Goal: Transaction & Acquisition: Purchase product/service

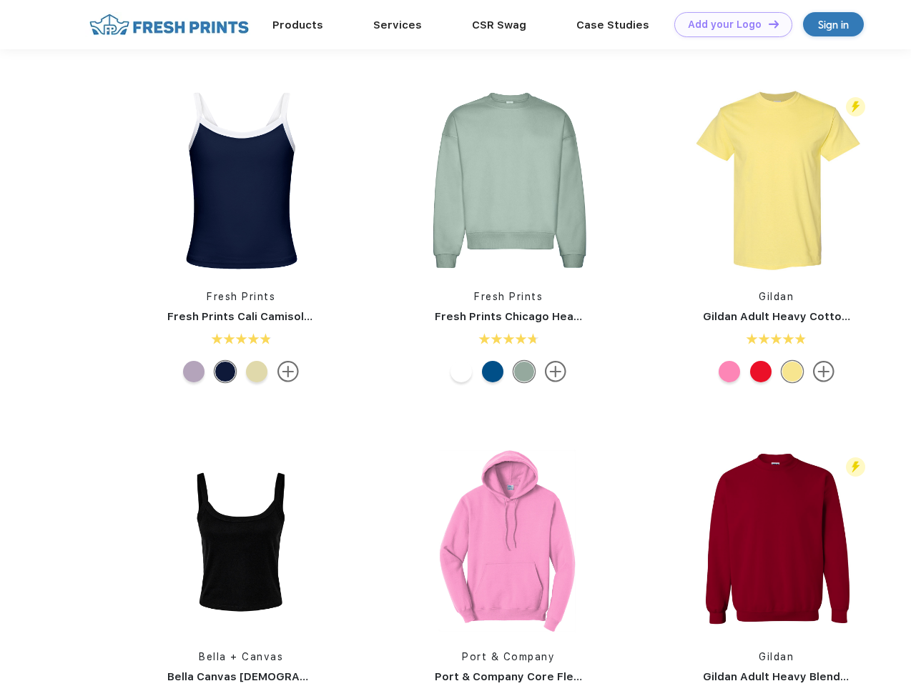
scroll to position [1, 0]
click at [728, 24] on link "Add your Logo Design Tool" at bounding box center [733, 24] width 118 height 25
click at [0, 0] on div "Design Tool" at bounding box center [0, 0] width 0 height 0
click at [767, 24] on link "Add your Logo Design Tool" at bounding box center [733, 24] width 118 height 25
click at [241, 180] on img at bounding box center [241, 180] width 190 height 190
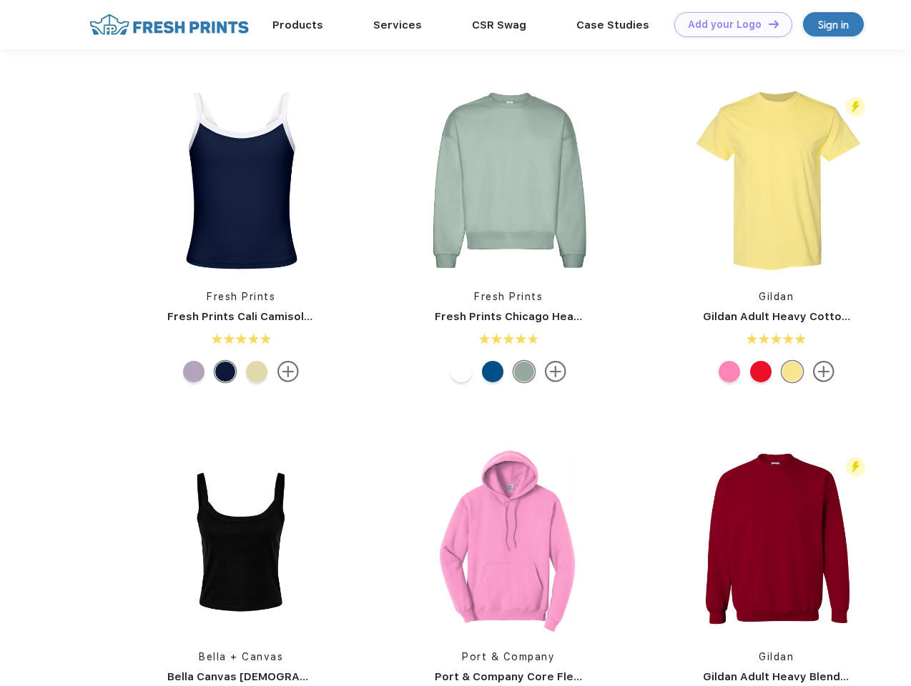
click at [194, 372] on div at bounding box center [193, 371] width 21 height 21
click at [225, 372] on div at bounding box center [224, 371] width 21 height 21
click at [257, 372] on div at bounding box center [256, 371] width 21 height 21
click at [508, 180] on img at bounding box center [508, 180] width 190 height 190
click at [461, 372] on div at bounding box center [460, 371] width 21 height 21
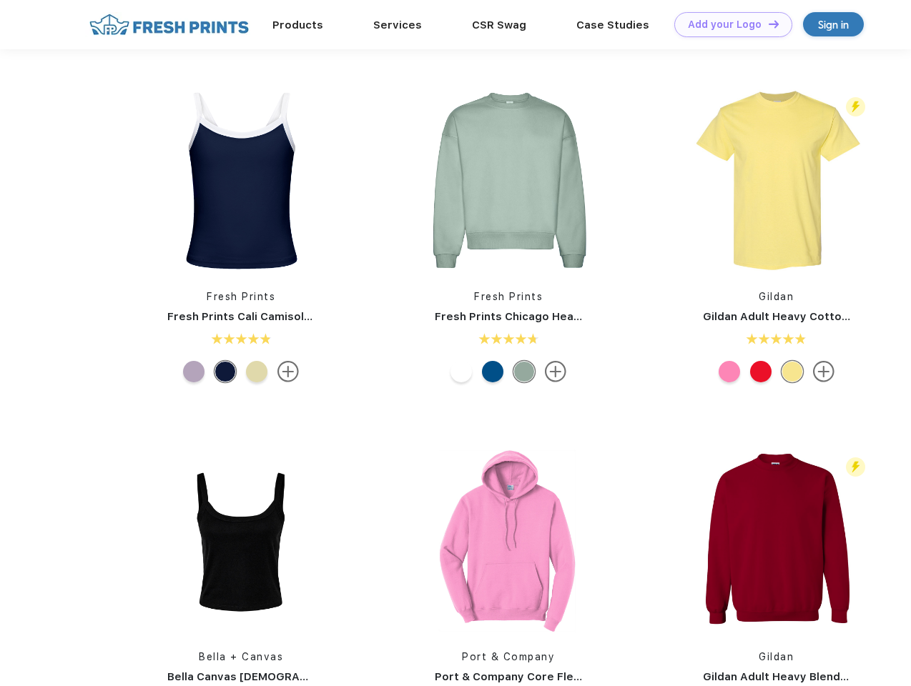
click at [493, 372] on div at bounding box center [492, 371] width 21 height 21
